Goal: Task Accomplishment & Management: Use online tool/utility

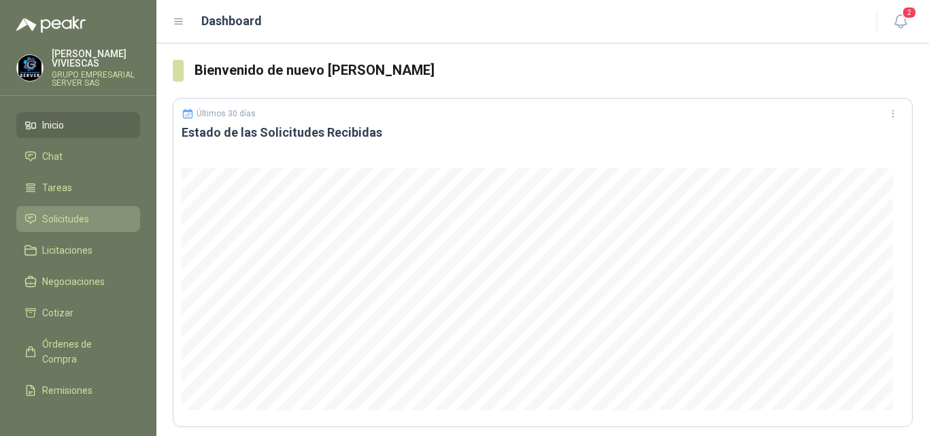
click at [73, 215] on span "Solicitudes" at bounding box center [65, 218] width 47 height 15
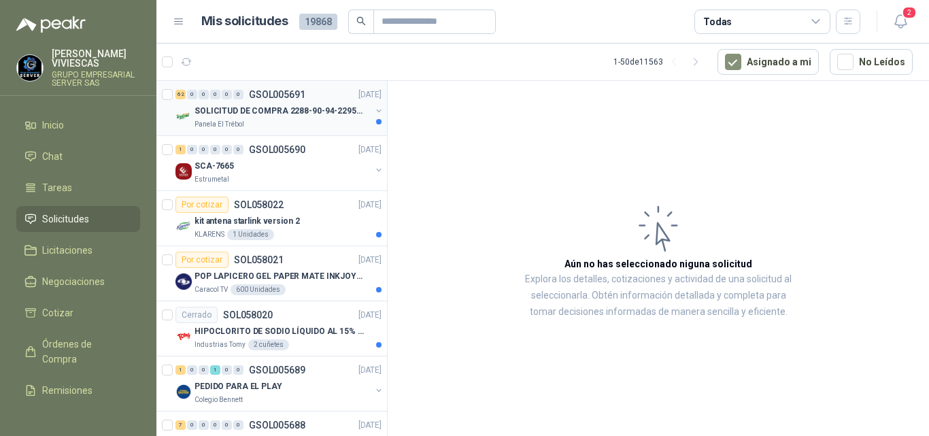
click at [274, 108] on p "SOLICITUD DE COMPRA 2288-90-94-2295-96-2301-02-04" at bounding box center [278, 111] width 169 height 13
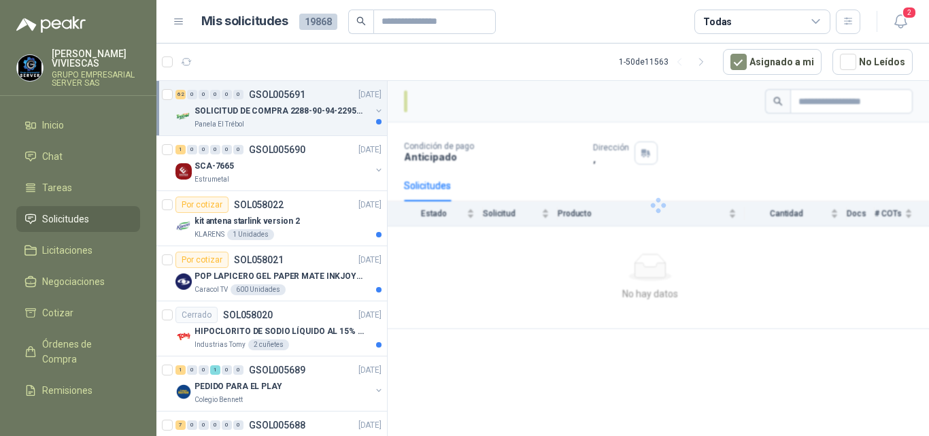
click at [280, 94] on p "GSOL005691" at bounding box center [277, 95] width 56 height 10
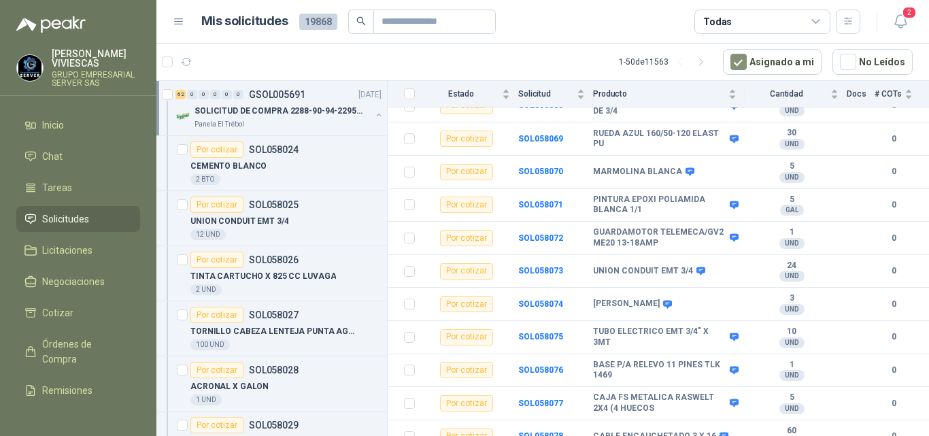
scroll to position [1640, 0]
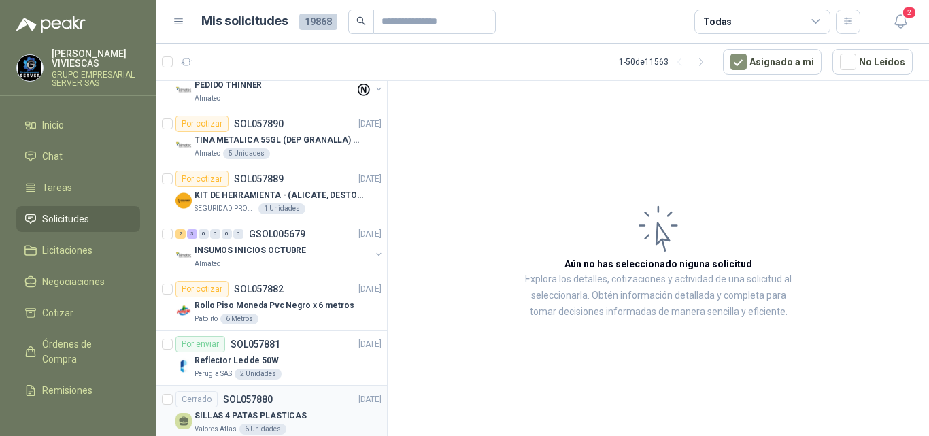
scroll to position [5166, 0]
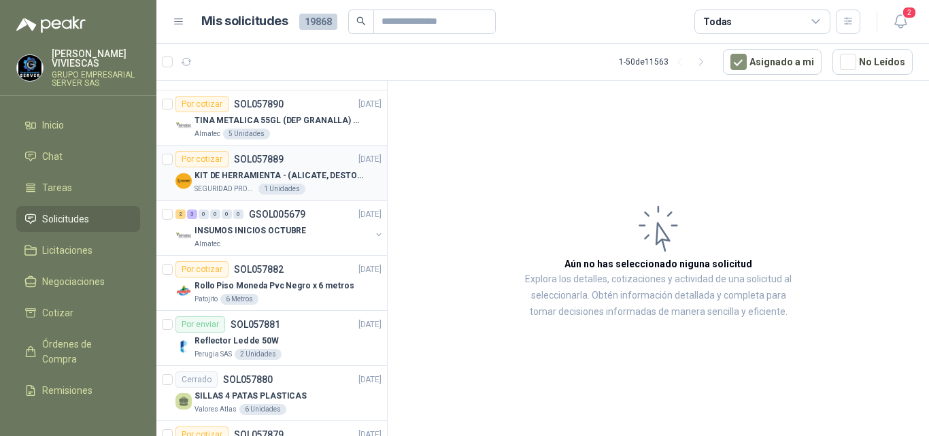
click at [267, 173] on p "KIT DE HERRAMIENTA - (ALICATE, DESTORNILLADOR,LLAVE DE EXPANSION, CRUCETA,LLAVE…" at bounding box center [278, 175] width 169 height 13
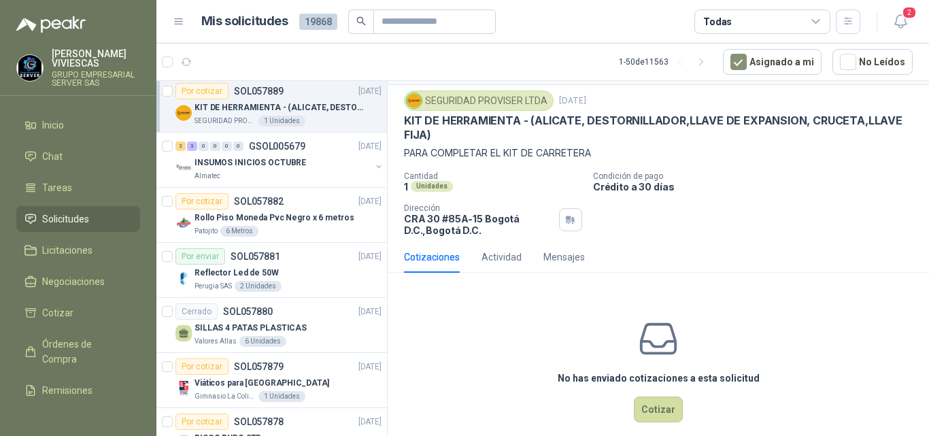
scroll to position [50, 0]
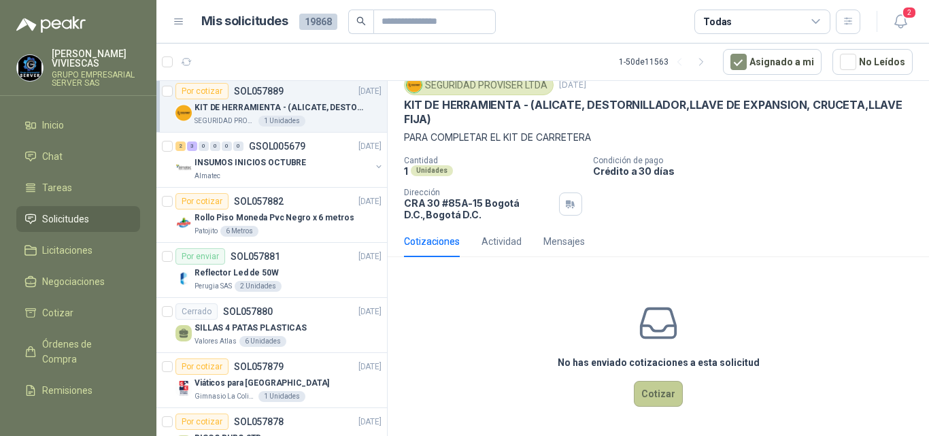
click at [653, 394] on button "Cotizar" at bounding box center [658, 394] width 49 height 26
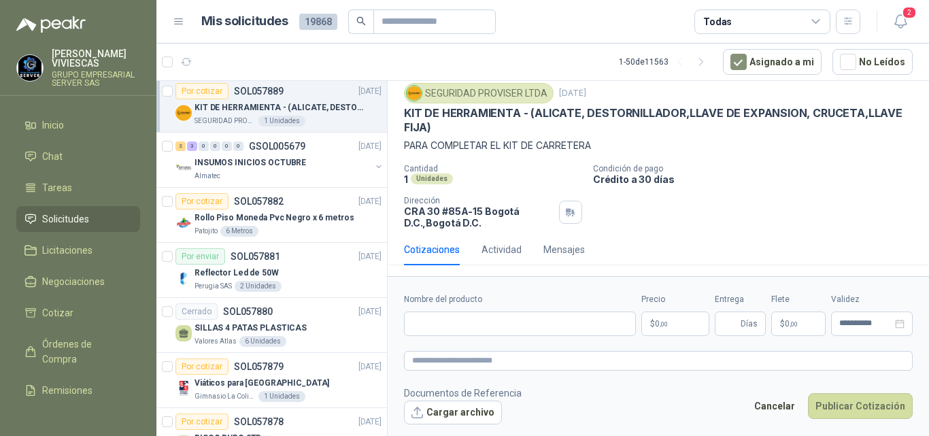
scroll to position [42, 0]
